Goal: Go to known website: Go to known website

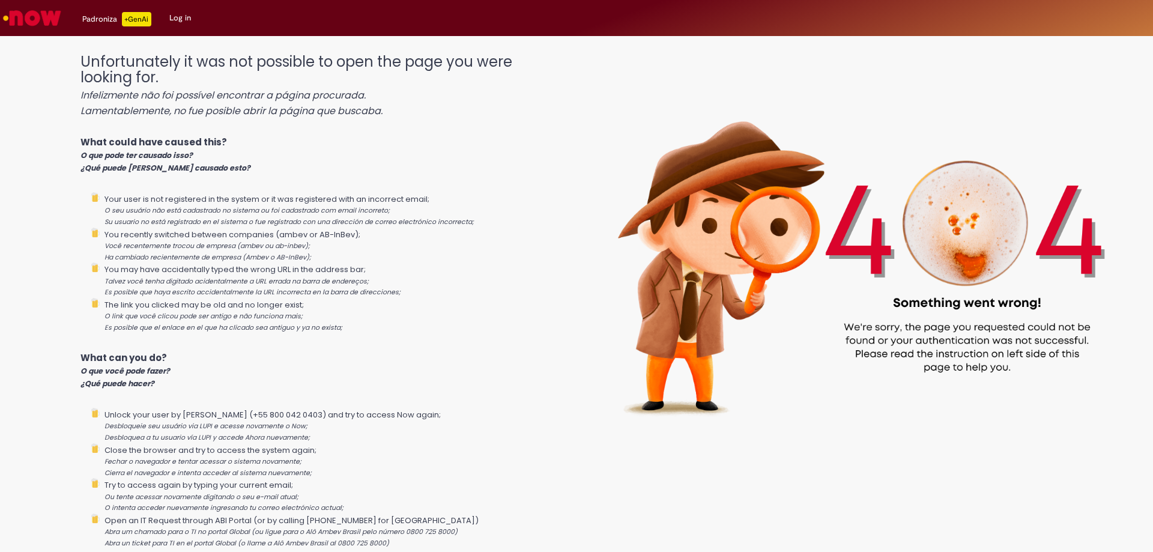
click at [184, 19] on link "Log in" at bounding box center [180, 18] width 40 height 36
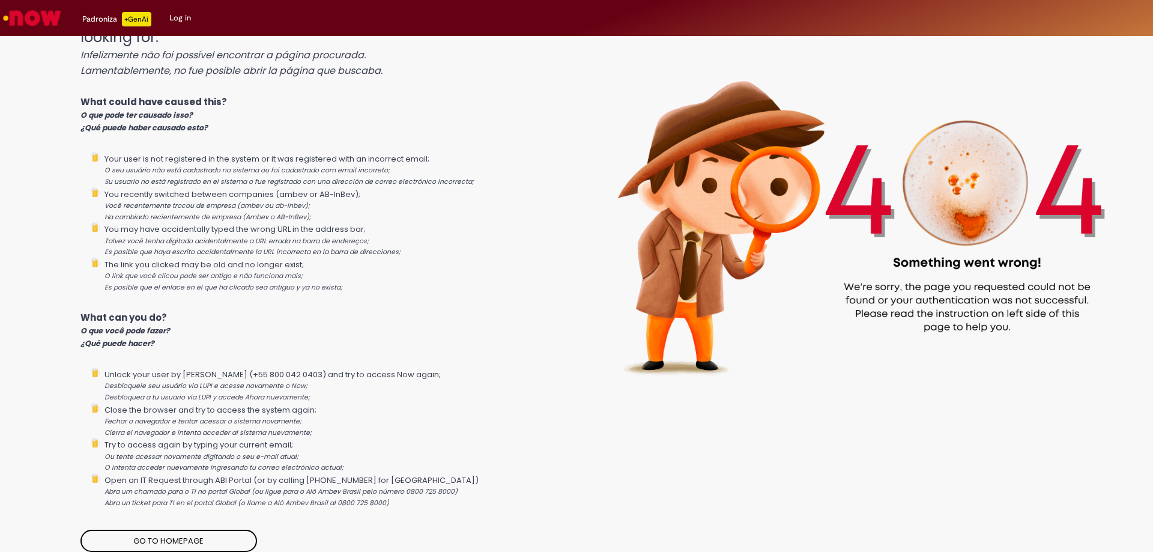
click at [163, 541] on link "Go to homepage" at bounding box center [169, 541] width 176 height 23
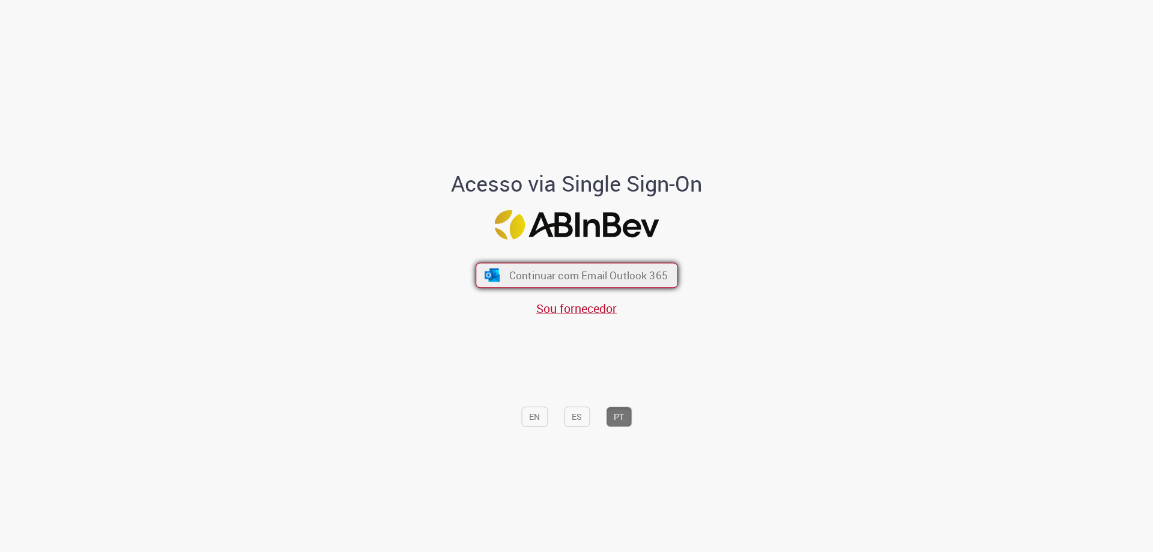
click at [547, 282] on span "Continuar com Email Outlook 365" at bounding box center [588, 276] width 159 height 14
